Goal: Transaction & Acquisition: Purchase product/service

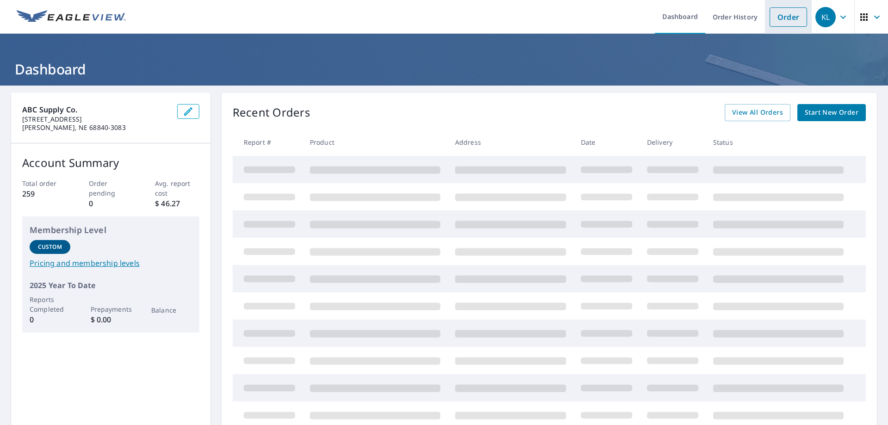
click at [788, 9] on link "Order" at bounding box center [788, 16] width 37 height 19
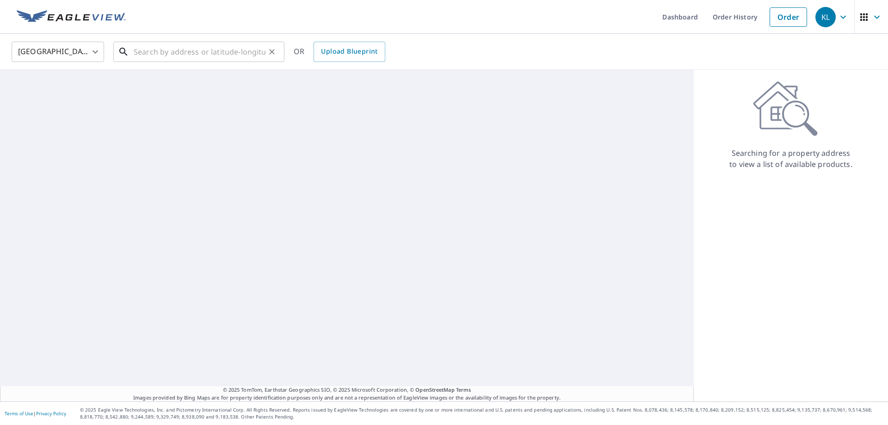
click at [212, 56] on input "text" at bounding box center [200, 52] width 132 height 26
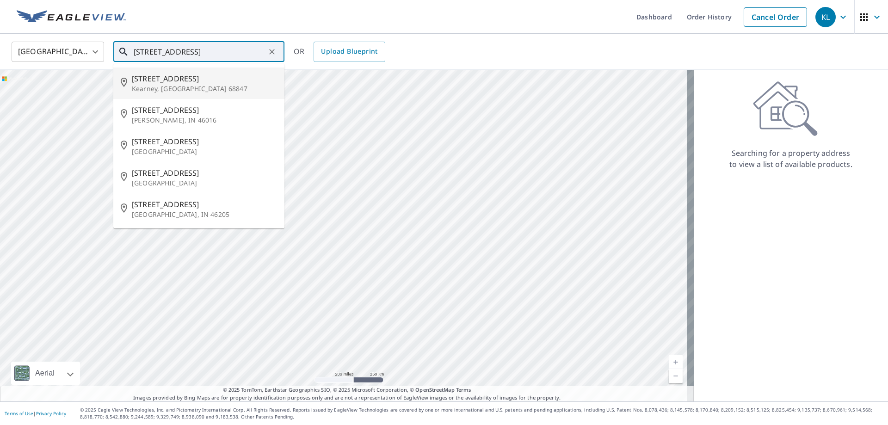
click at [196, 86] on p "Kearney, [GEOGRAPHIC_DATA] 68847" at bounding box center [204, 88] width 145 height 9
type input "[STREET_ADDRESS]"
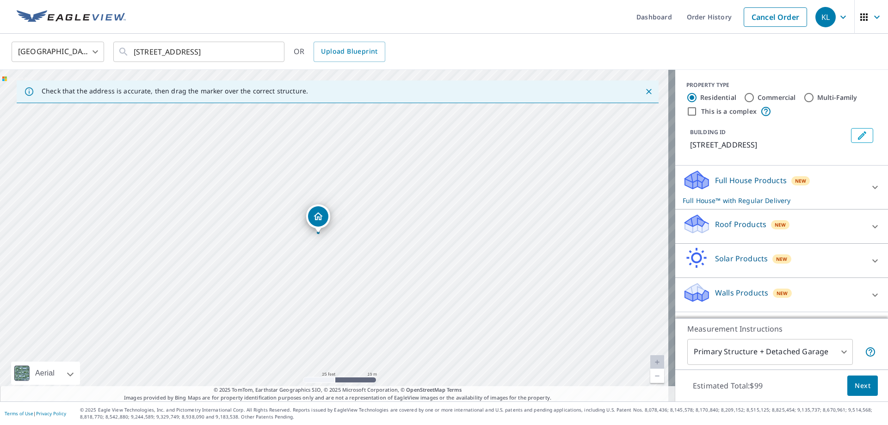
drag, startPoint x: 276, startPoint y: 209, endPoint x: 255, endPoint y: 226, distance: 26.9
click at [255, 226] on div "[STREET_ADDRESS]" at bounding box center [338, 236] width 676 height 332
click at [707, 225] on div "Roof Products New" at bounding box center [773, 226] width 181 height 26
click at [856, 386] on span "Next" at bounding box center [863, 386] width 16 height 12
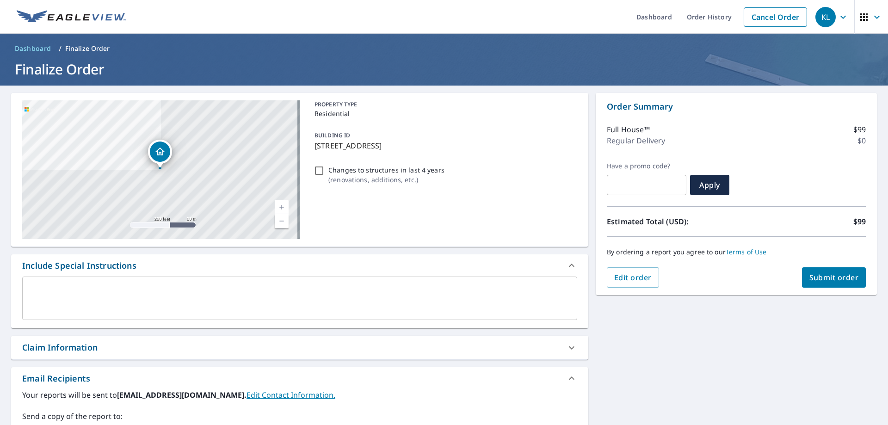
click at [821, 274] on span "Submit order" at bounding box center [835, 278] width 50 height 10
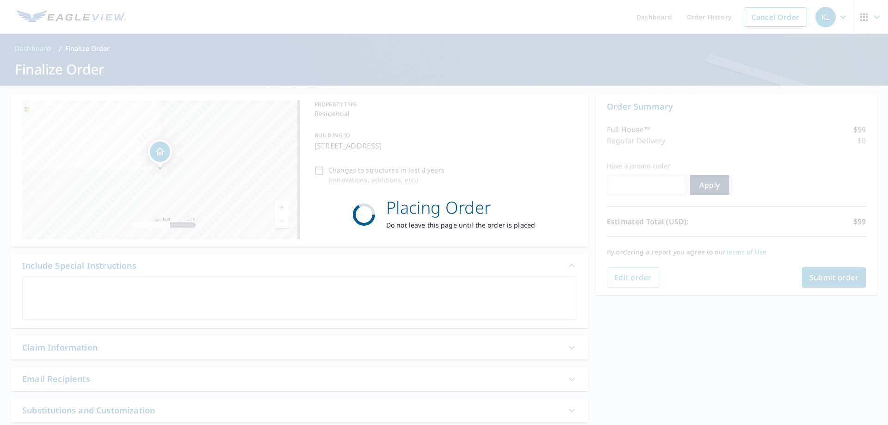
click at [623, 280] on div "Placing Order Do not leave this page until the order is placed" at bounding box center [444, 212] width 888 height 425
click at [484, 229] on p "Do not leave this page until the order is placed" at bounding box center [460, 225] width 149 height 10
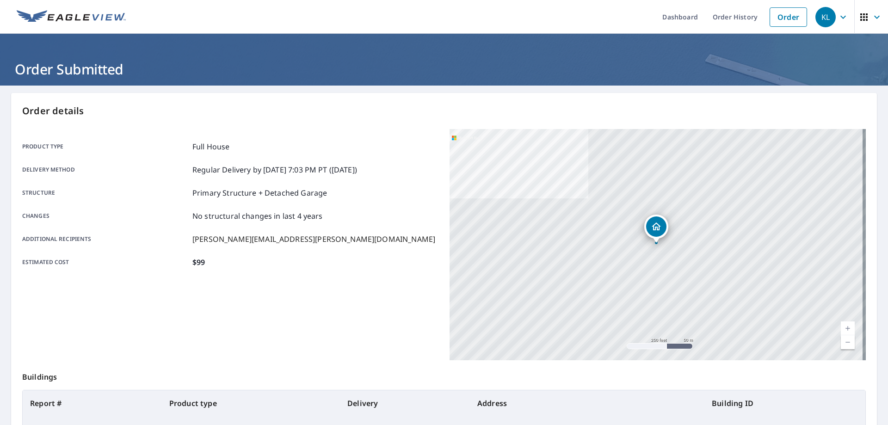
scroll to position [119, 0]
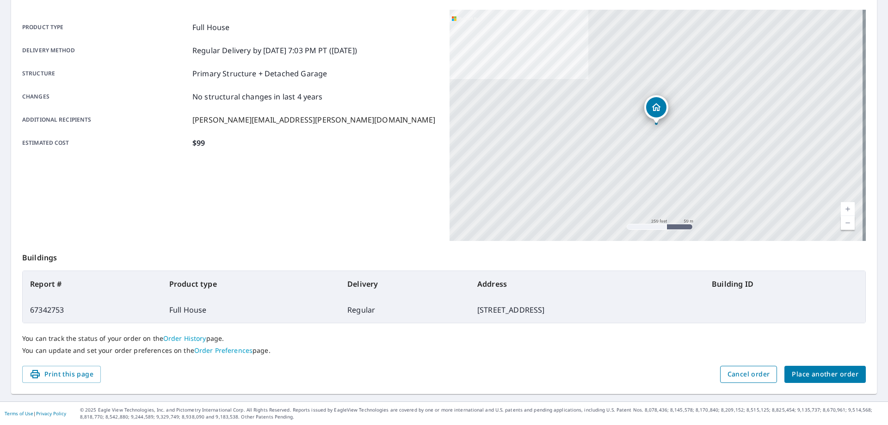
click at [752, 373] on span "Cancel order" at bounding box center [749, 375] width 43 height 12
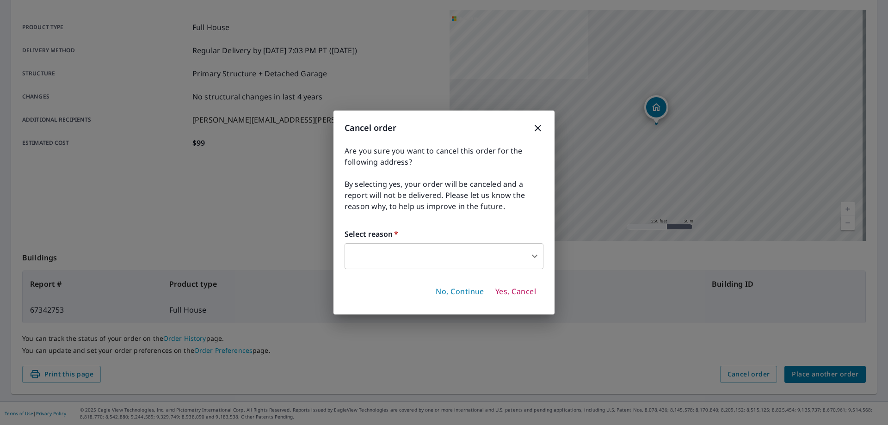
click at [429, 255] on body "KL KL Dashboard Order History Order KL Order Submitted Order details Product ty…" at bounding box center [444, 212] width 888 height 425
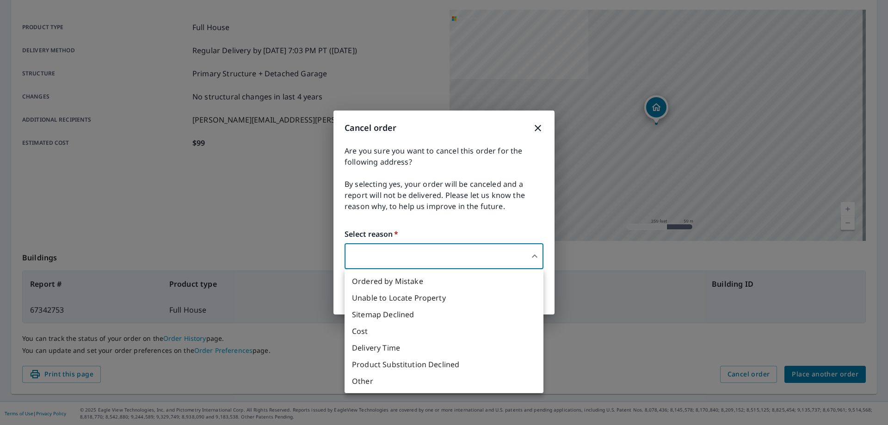
click at [395, 278] on li "Ordered by Mistake" at bounding box center [444, 281] width 199 height 17
type input "30"
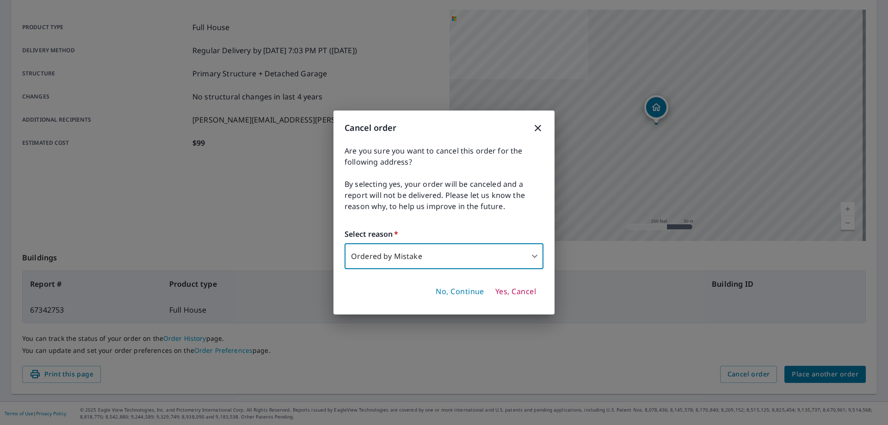
click at [509, 293] on span "Yes, Cancel" at bounding box center [516, 292] width 41 height 10
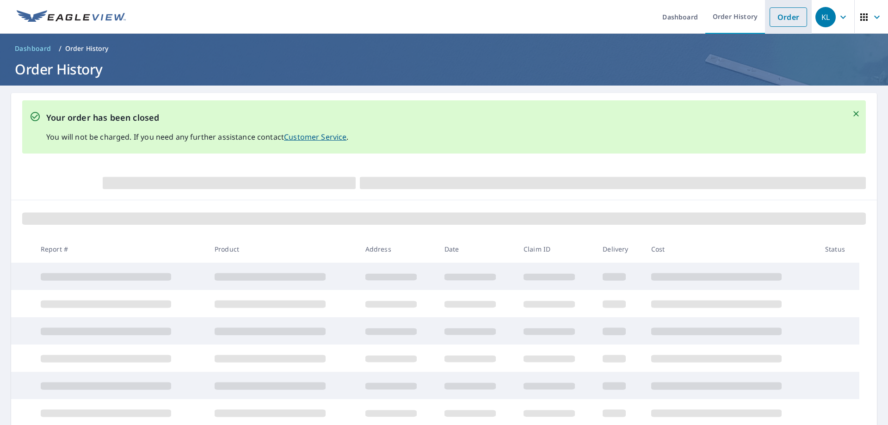
click at [781, 17] on link "Order" at bounding box center [788, 16] width 37 height 19
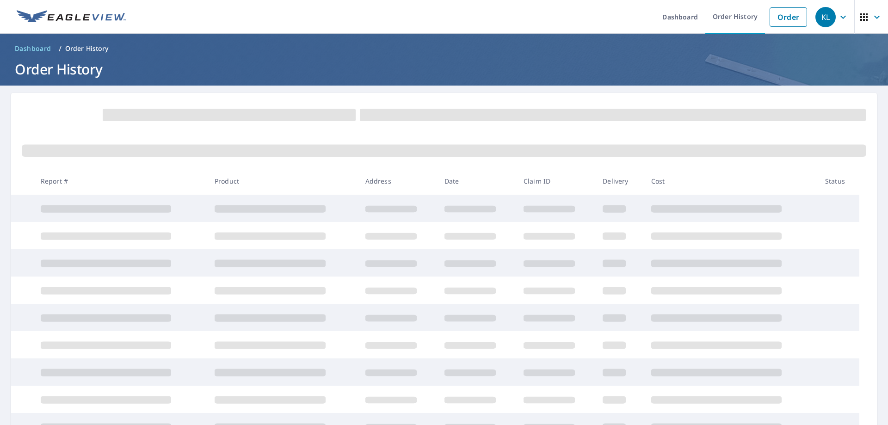
click at [187, 54] on ol "Dashboard / Order History" at bounding box center [444, 48] width 866 height 15
click at [789, 15] on link "Order" at bounding box center [788, 16] width 37 height 19
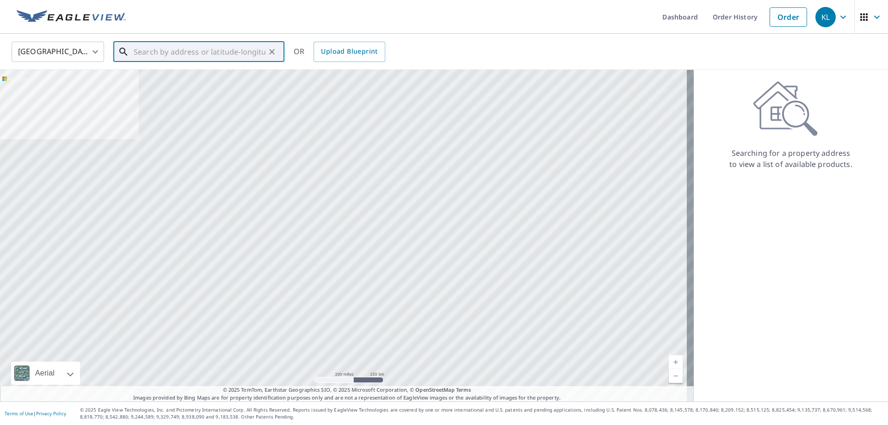
click at [168, 57] on input "text" at bounding box center [200, 52] width 132 height 26
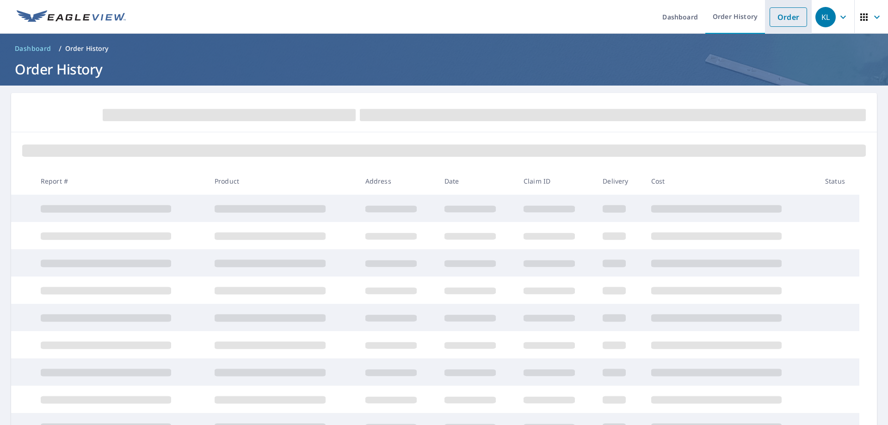
click at [772, 20] on link "Order" at bounding box center [788, 16] width 37 height 19
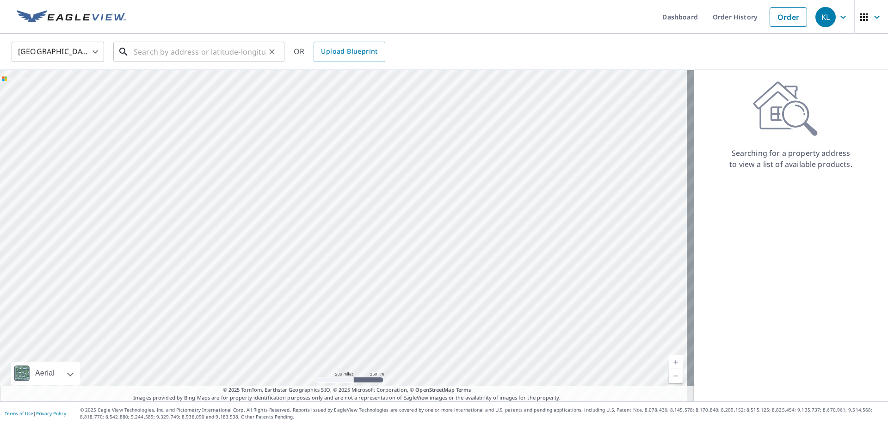
click at [186, 52] on input "text" at bounding box center [200, 52] width 132 height 26
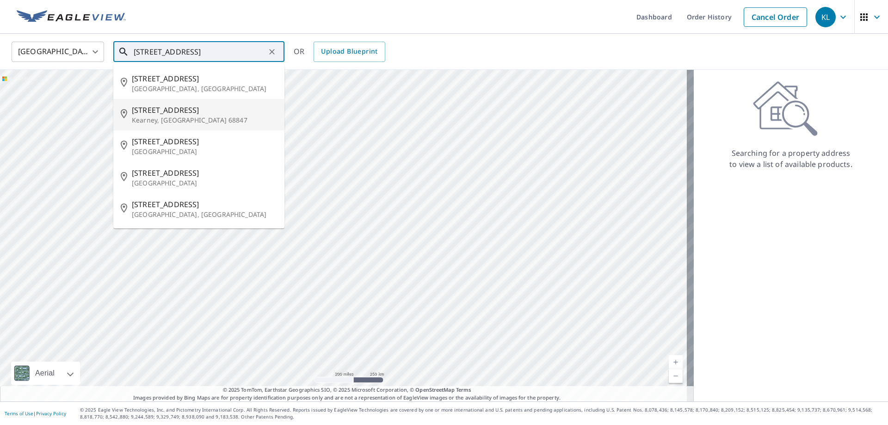
click at [169, 117] on p "Kearney, [GEOGRAPHIC_DATA] 68847" at bounding box center [204, 120] width 145 height 9
type input "[STREET_ADDRESS]"
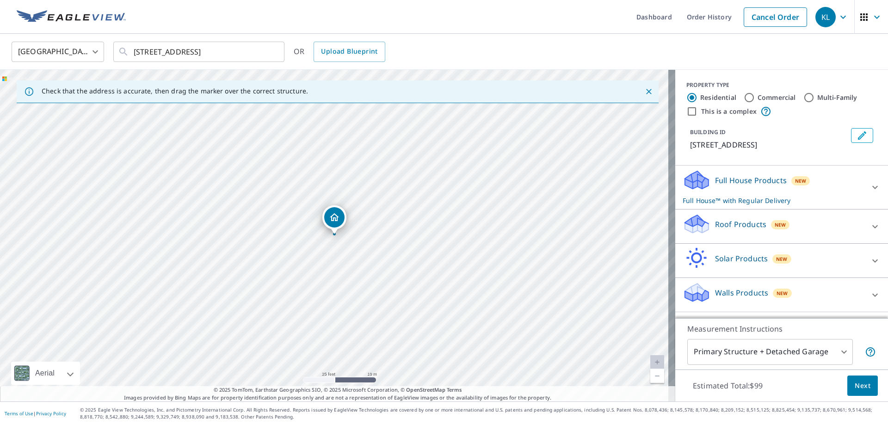
click at [756, 224] on p "Roof Products" at bounding box center [740, 224] width 51 height 11
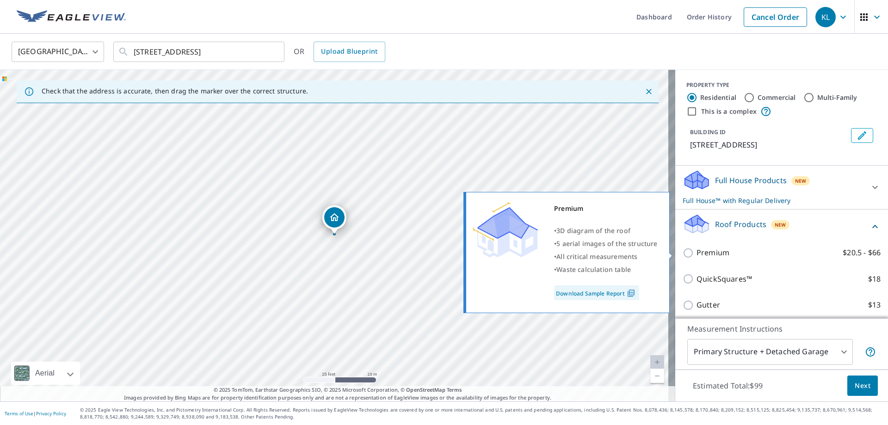
click at [697, 254] on p "Premium" at bounding box center [713, 253] width 33 height 12
click at [697, 254] on input "Premium $20.5 - $66" at bounding box center [690, 253] width 14 height 11
checkbox input "true"
checkbox input "false"
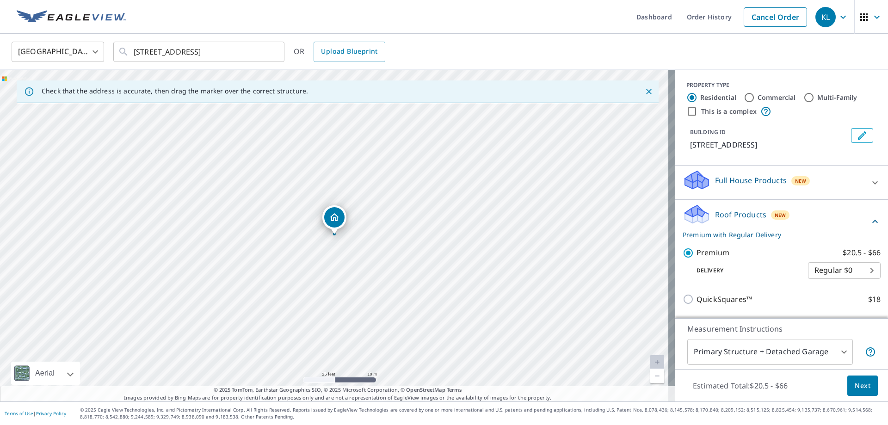
click at [856, 379] on button "Next" at bounding box center [863, 386] width 31 height 21
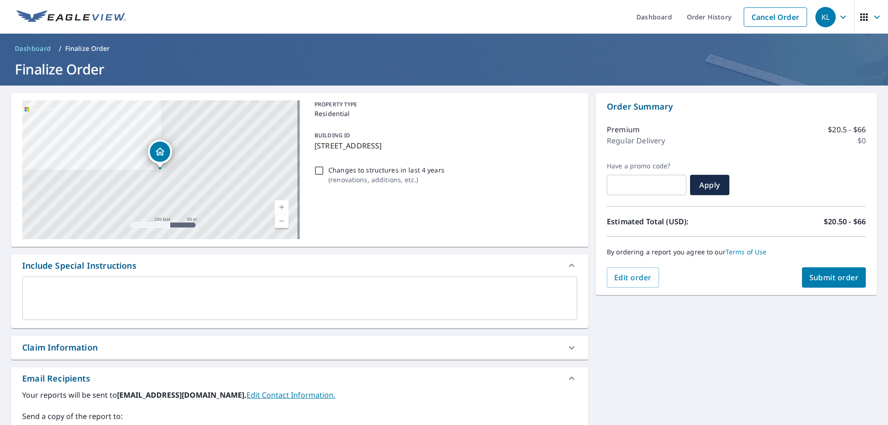
click at [840, 283] on button "Submit order" at bounding box center [834, 277] width 64 height 20
